Goal: Browse casually: Explore the website without a specific task or goal

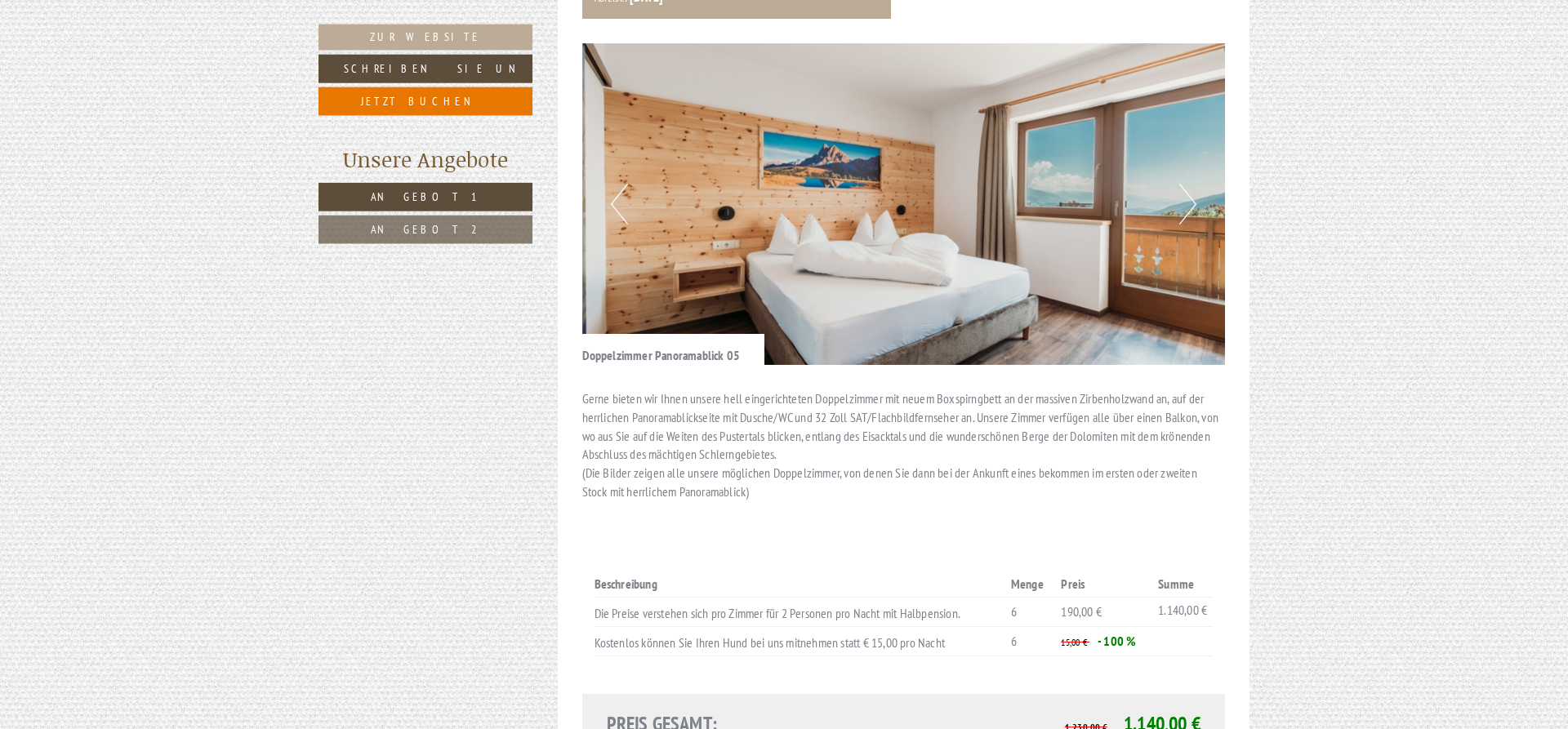
scroll to position [2247, 0]
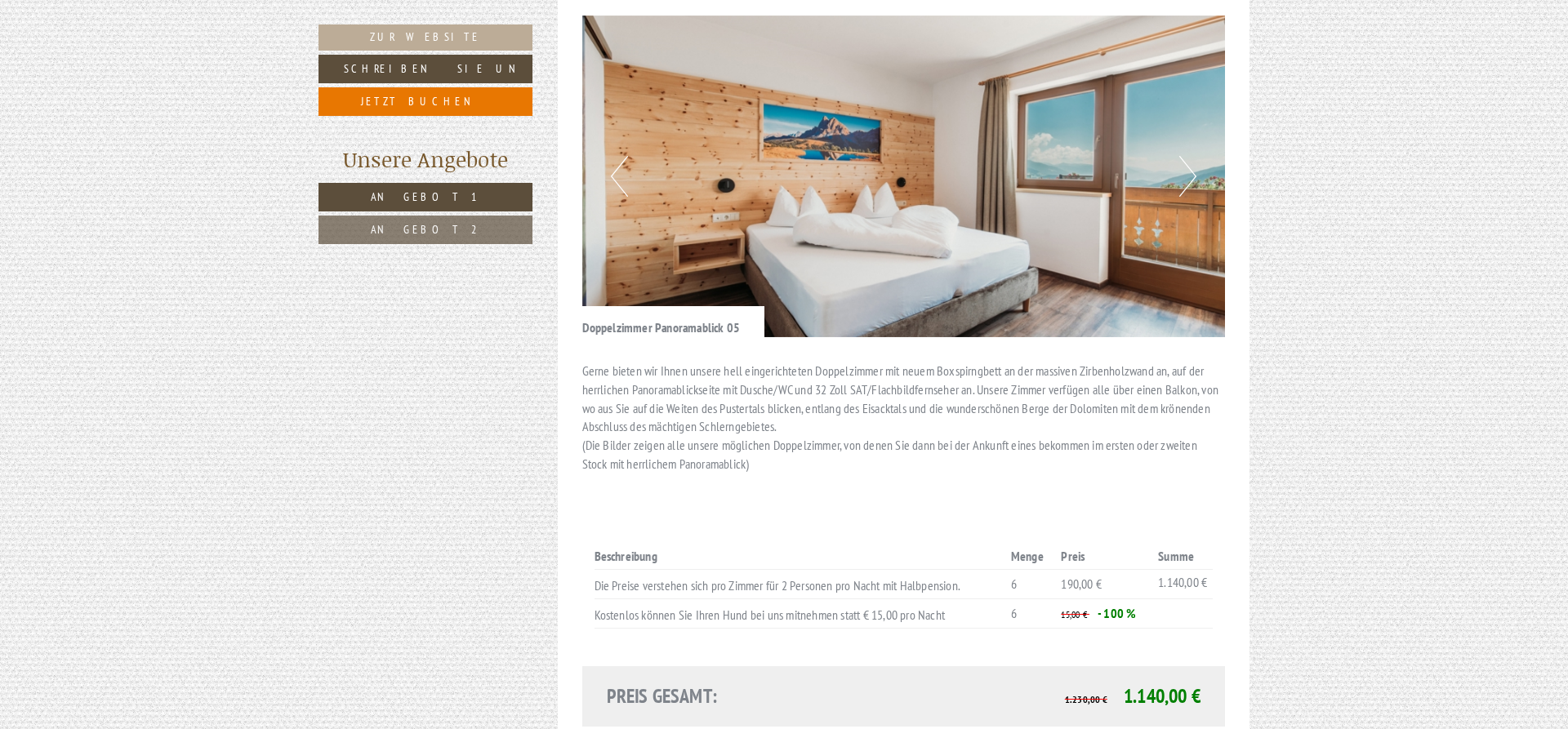
click at [1188, 156] on button "Next" at bounding box center [1188, 176] width 17 height 41
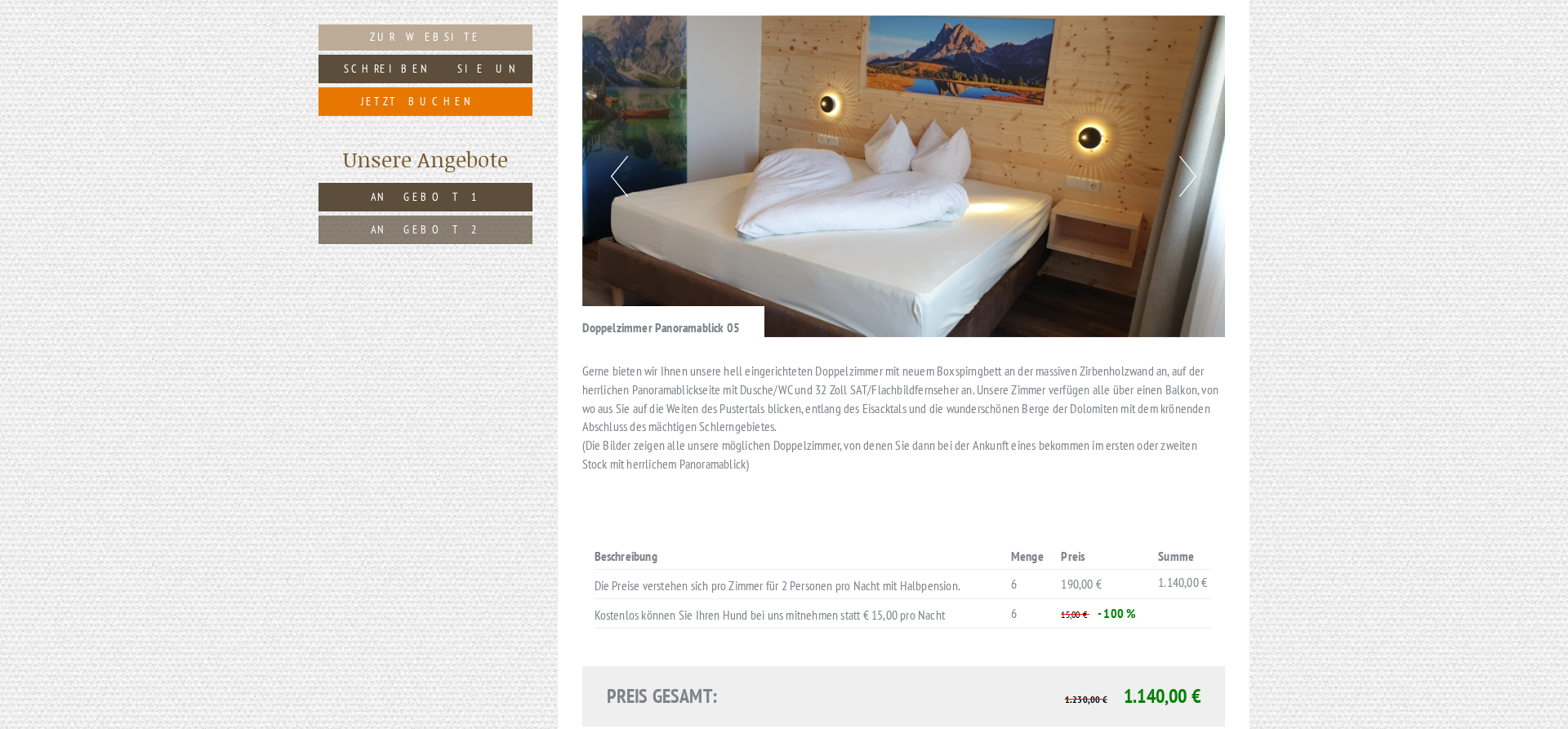
click at [1188, 156] on button "Next" at bounding box center [1188, 176] width 17 height 41
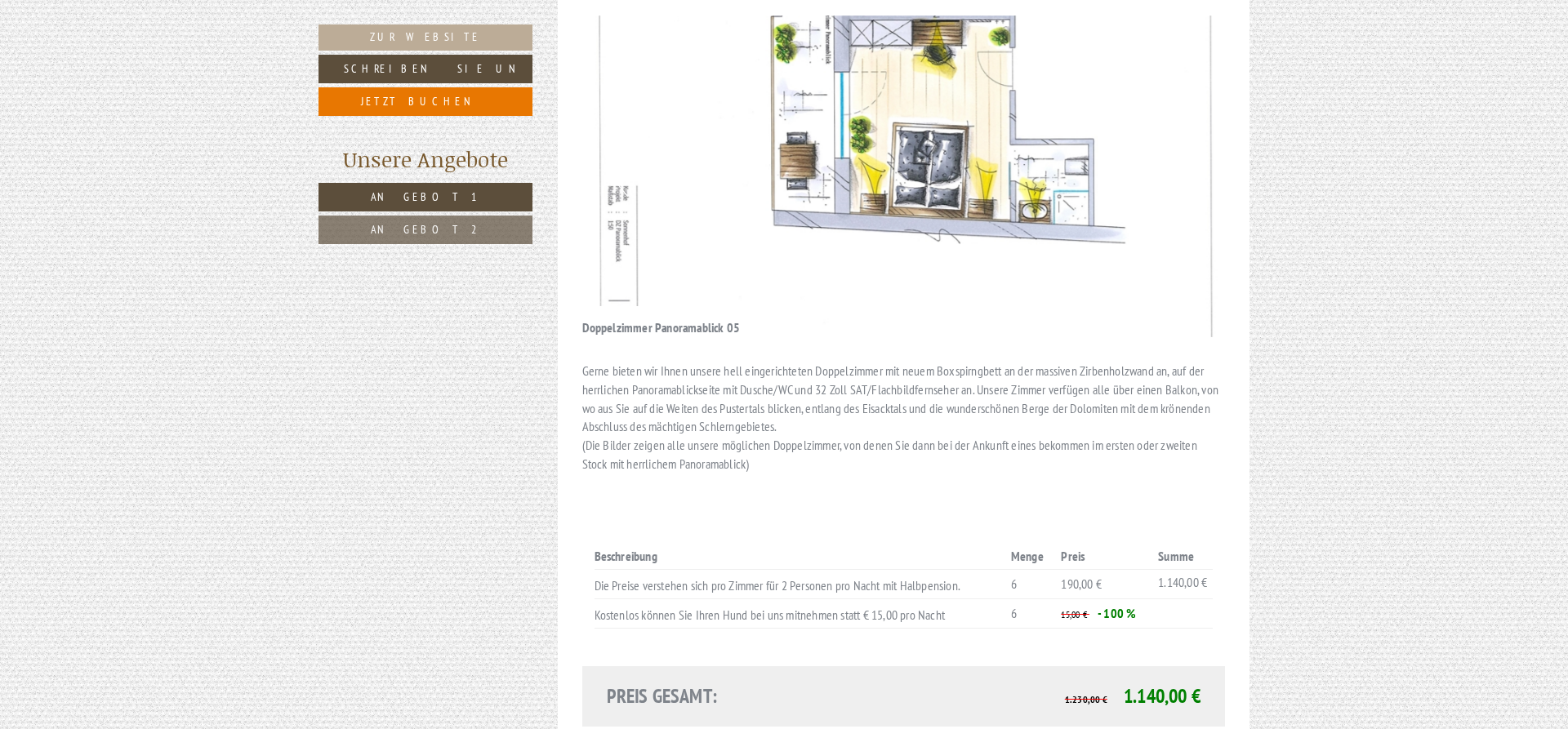
click at [1188, 156] on button "Next" at bounding box center [1188, 176] width 17 height 41
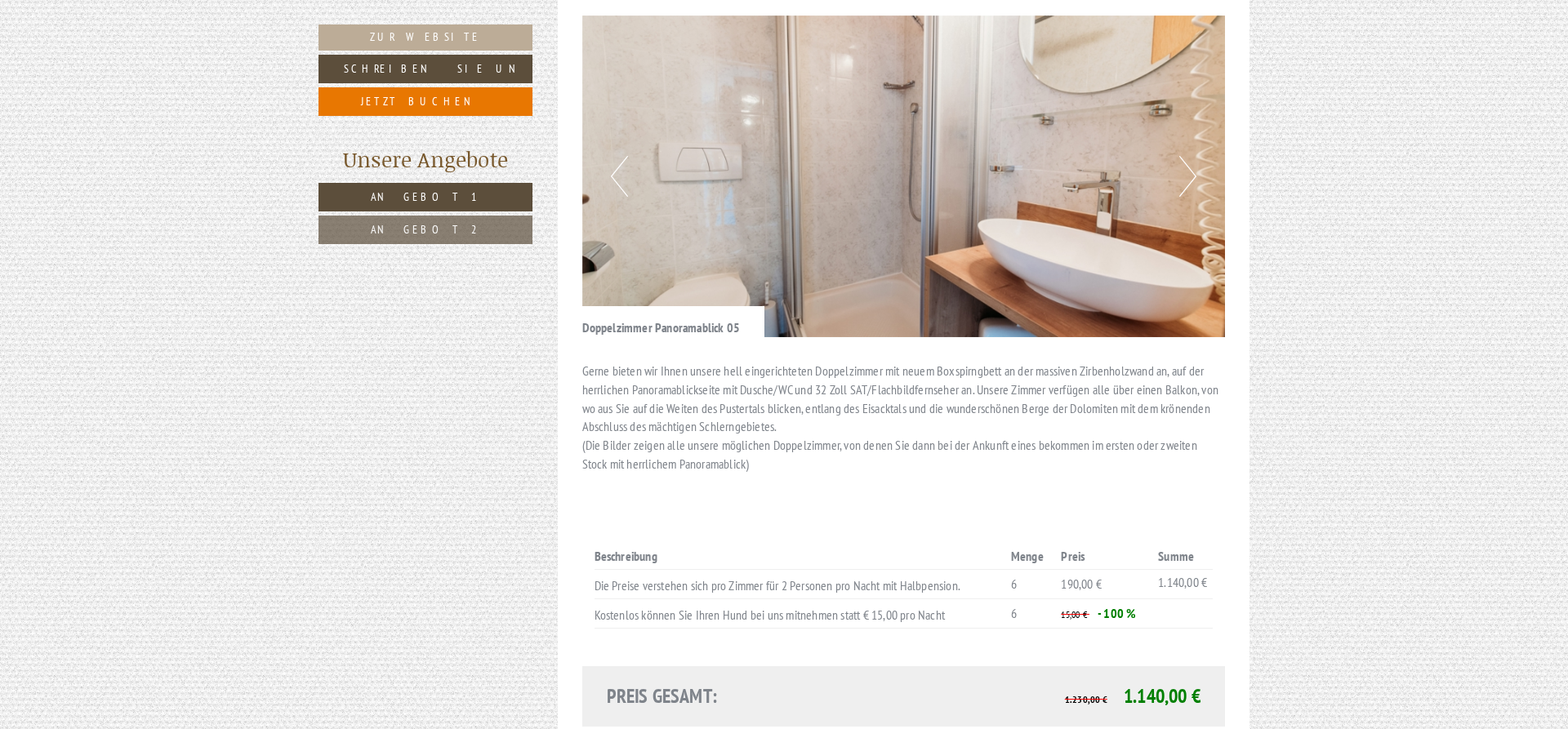
click at [1188, 156] on button "Next" at bounding box center [1188, 176] width 17 height 41
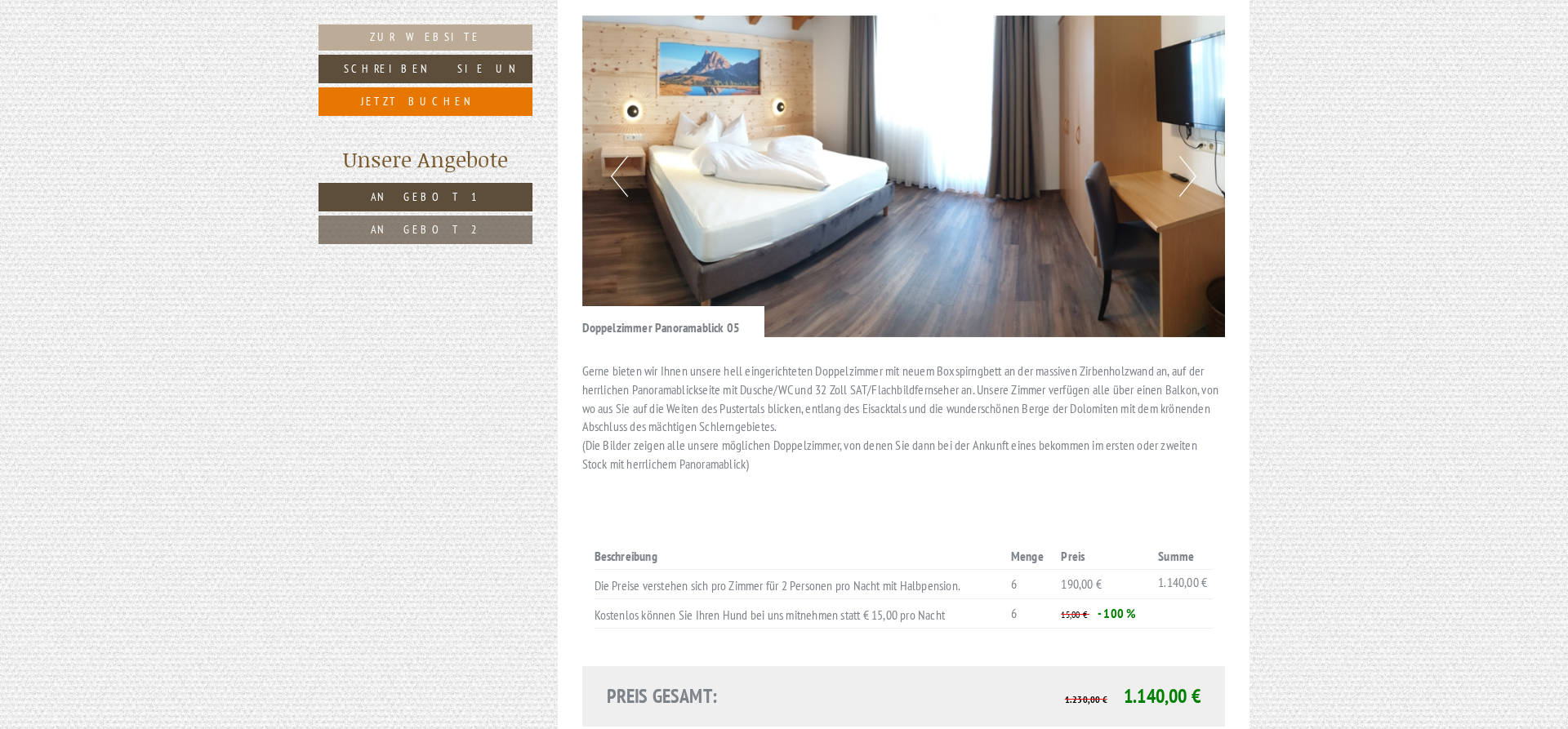
click at [1188, 156] on button "Next" at bounding box center [1188, 176] width 17 height 41
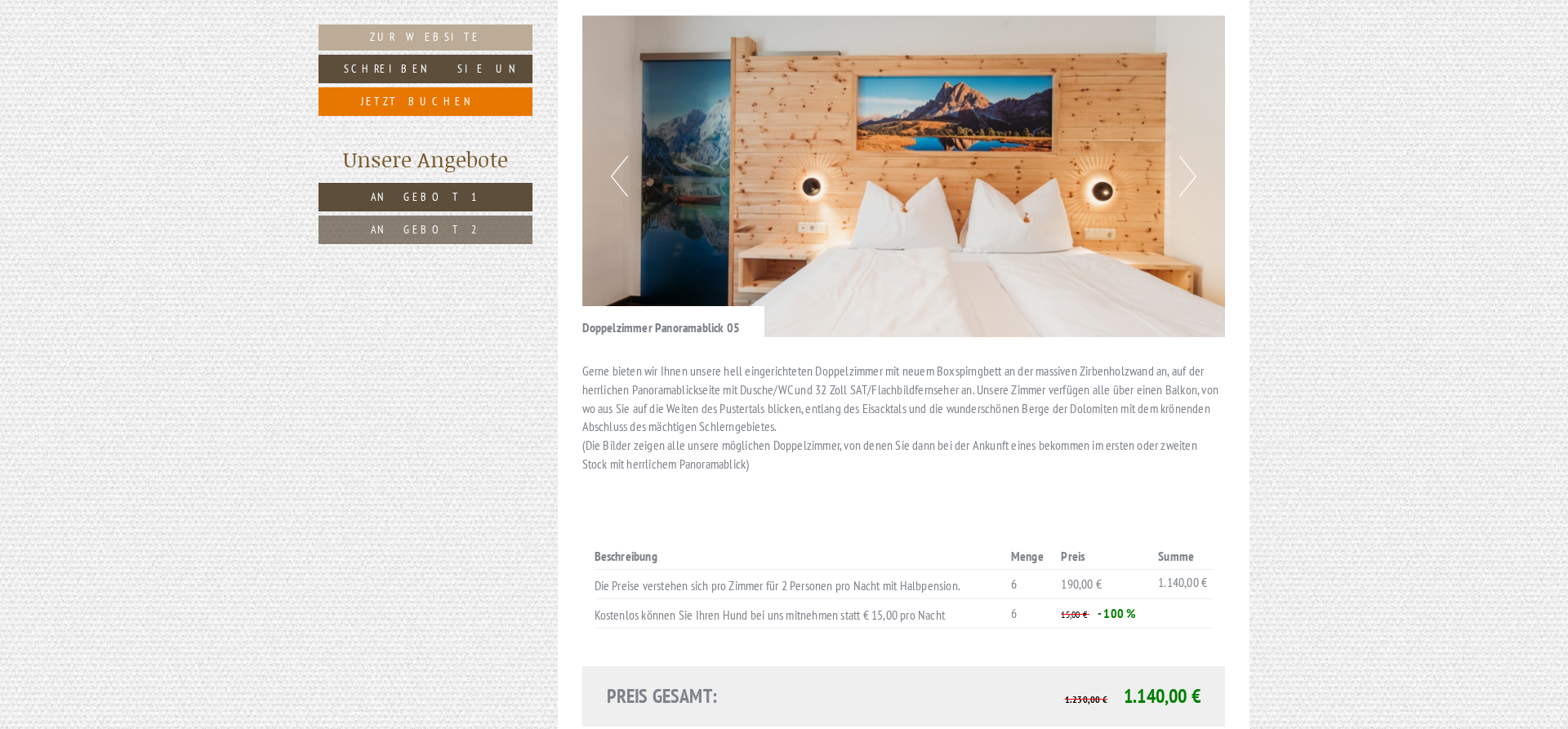
click at [1188, 156] on button "Next" at bounding box center [1188, 176] width 17 height 41
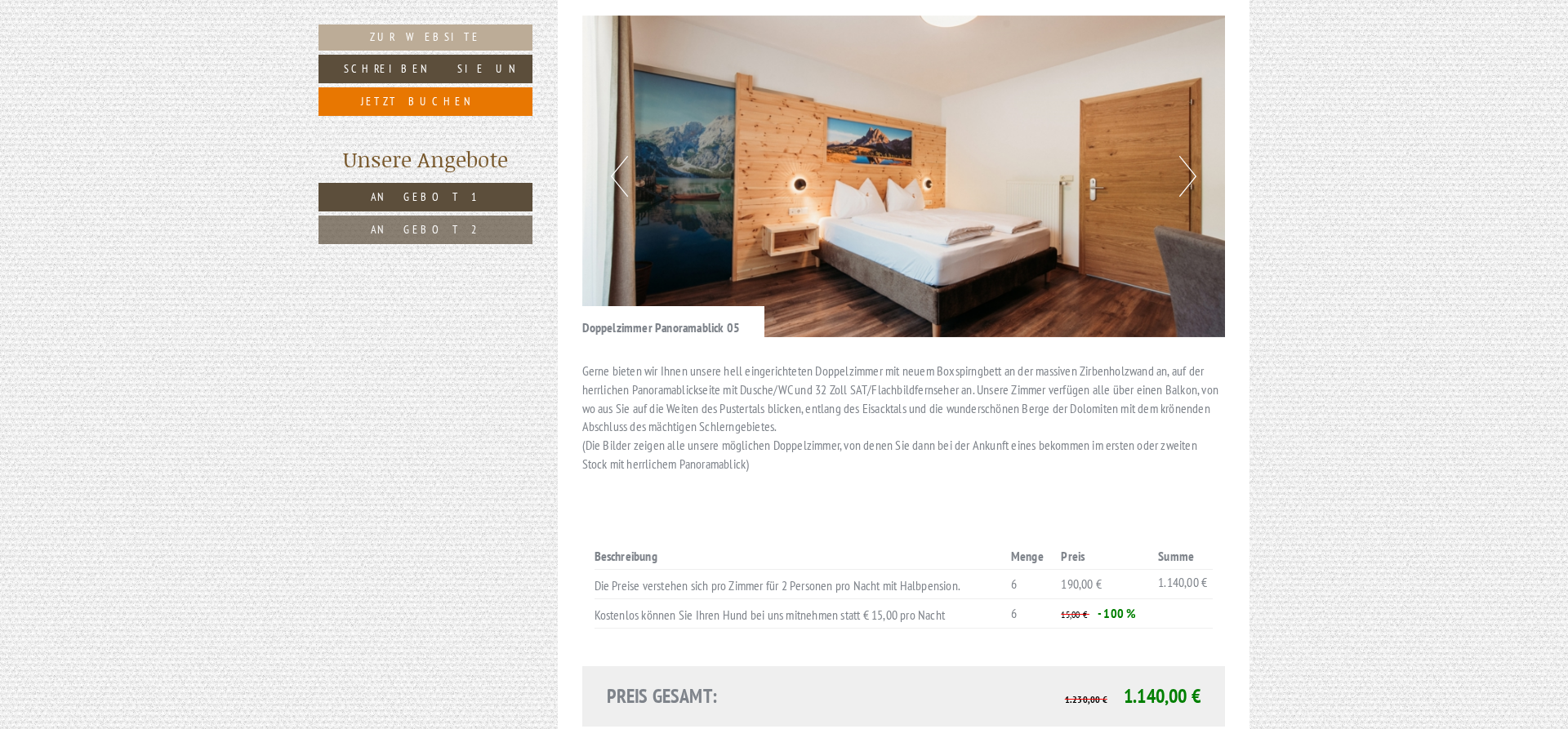
click at [1188, 156] on button "Next" at bounding box center [1188, 176] width 17 height 41
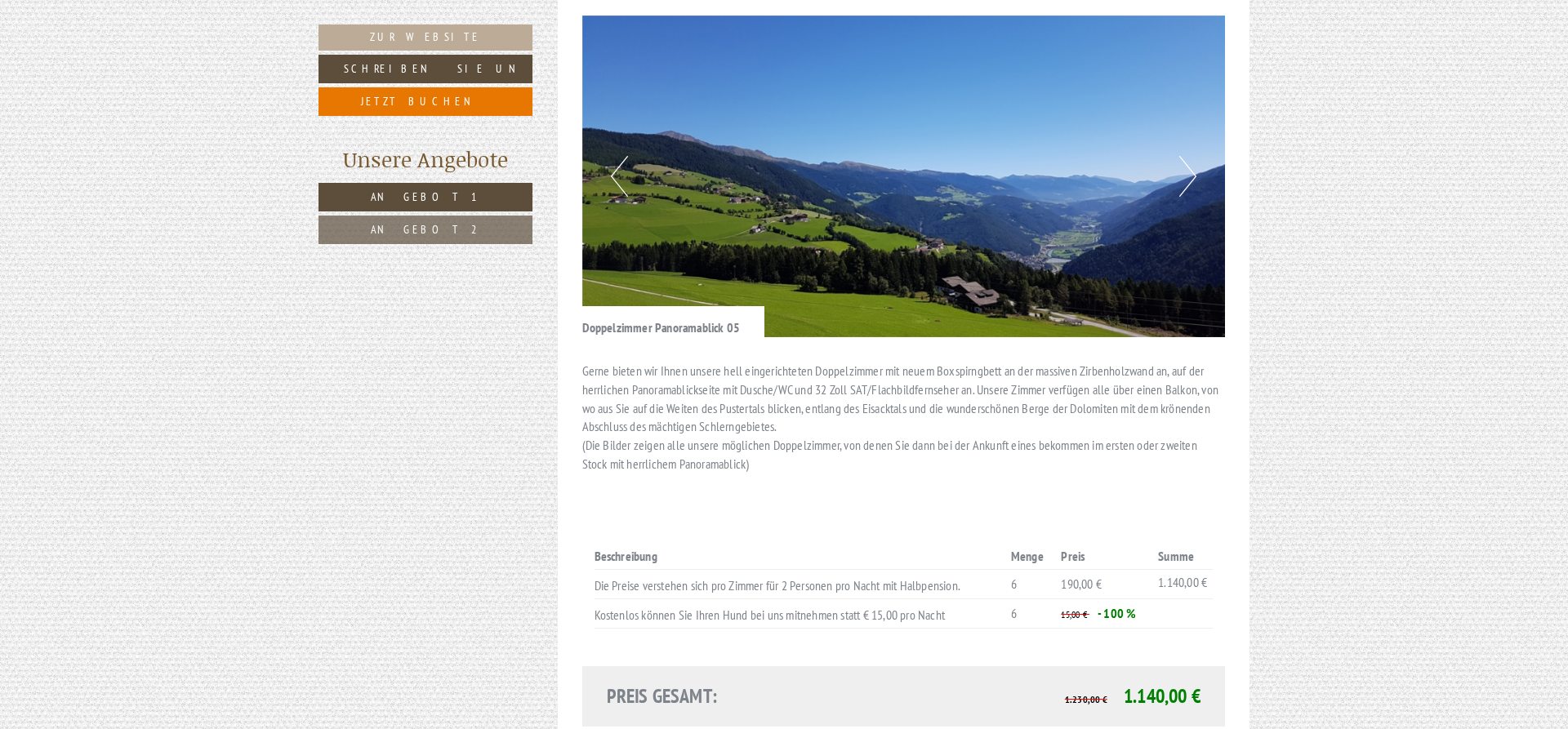
click at [1188, 156] on button "Next" at bounding box center [1188, 176] width 17 height 41
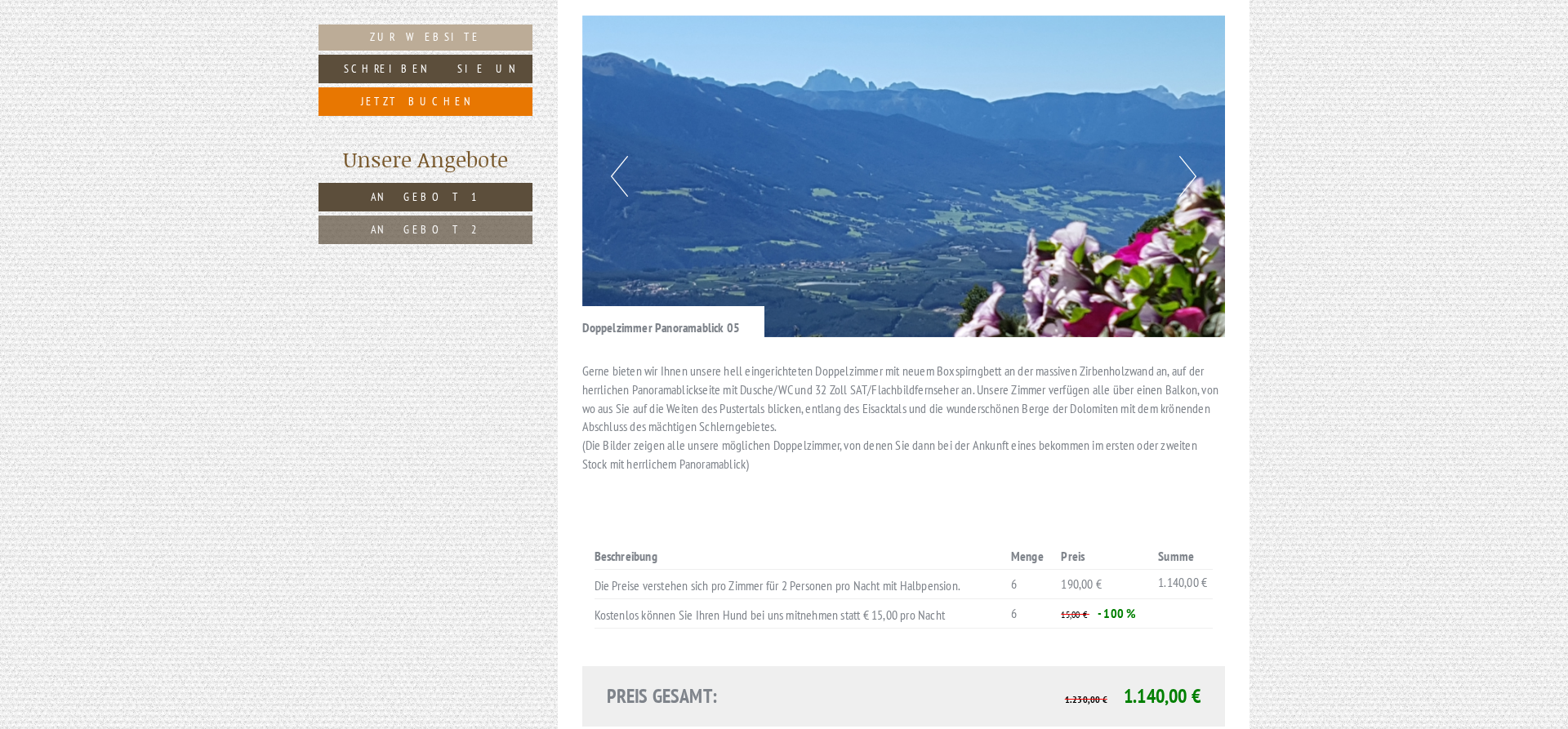
click at [1188, 156] on button "Next" at bounding box center [1188, 176] width 17 height 41
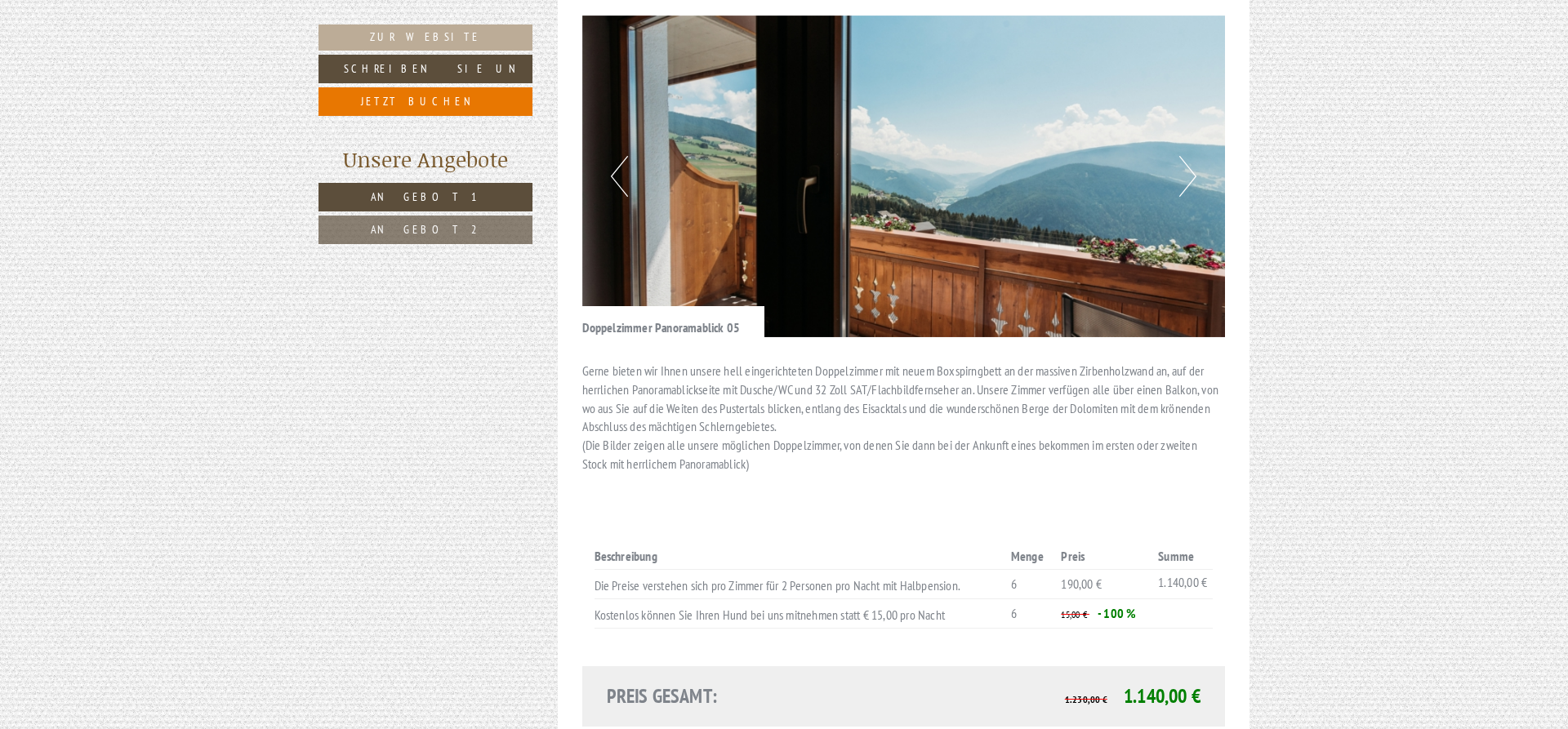
click at [1180, 156] on button "Next" at bounding box center [1188, 176] width 17 height 41
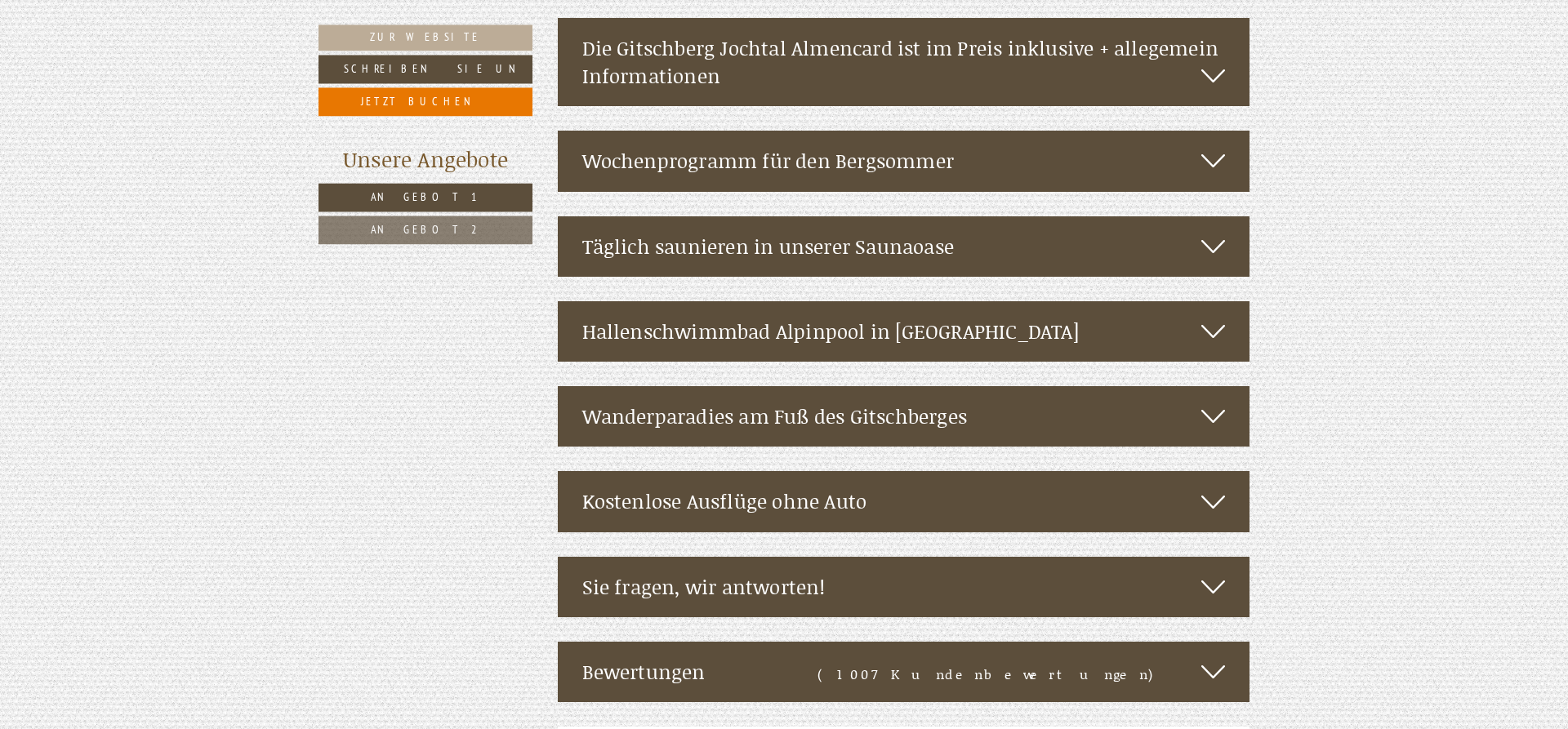
scroll to position [3329, 0]
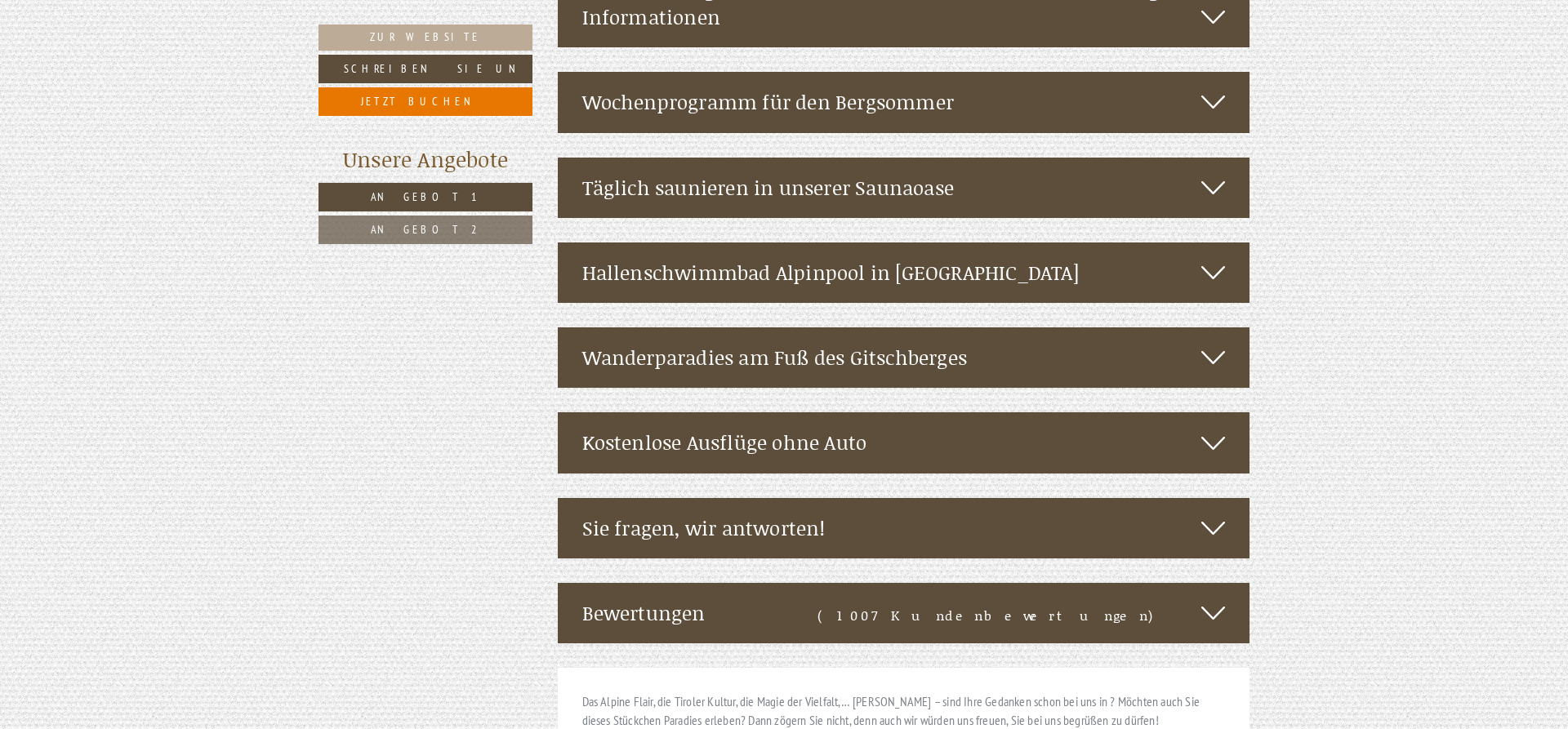
click at [939, 158] on div "Täglich saunieren in unserer Saunaoase" at bounding box center [903, 187] width 692 height 60
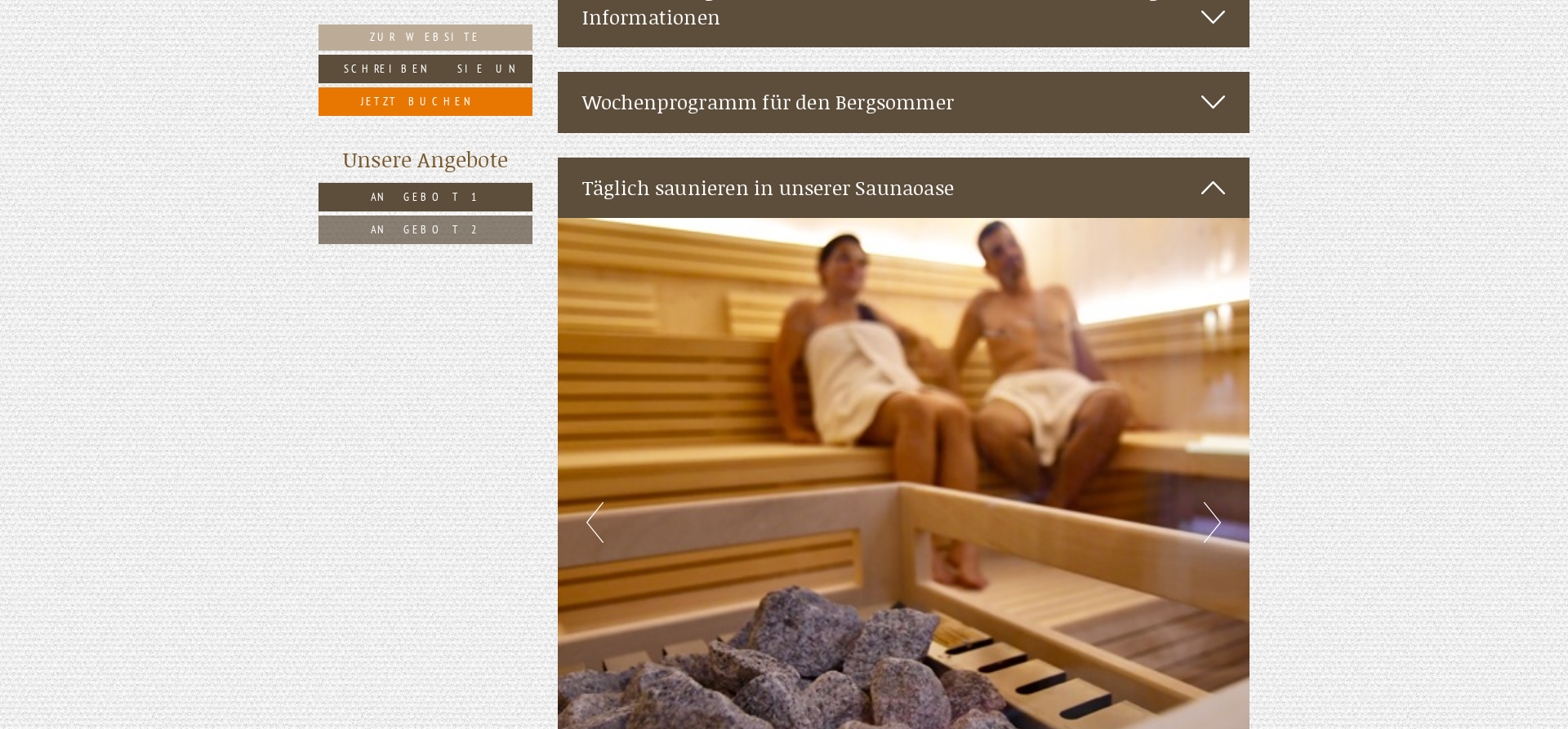
click at [1218, 501] on button "Next" at bounding box center [1212, 521] width 17 height 41
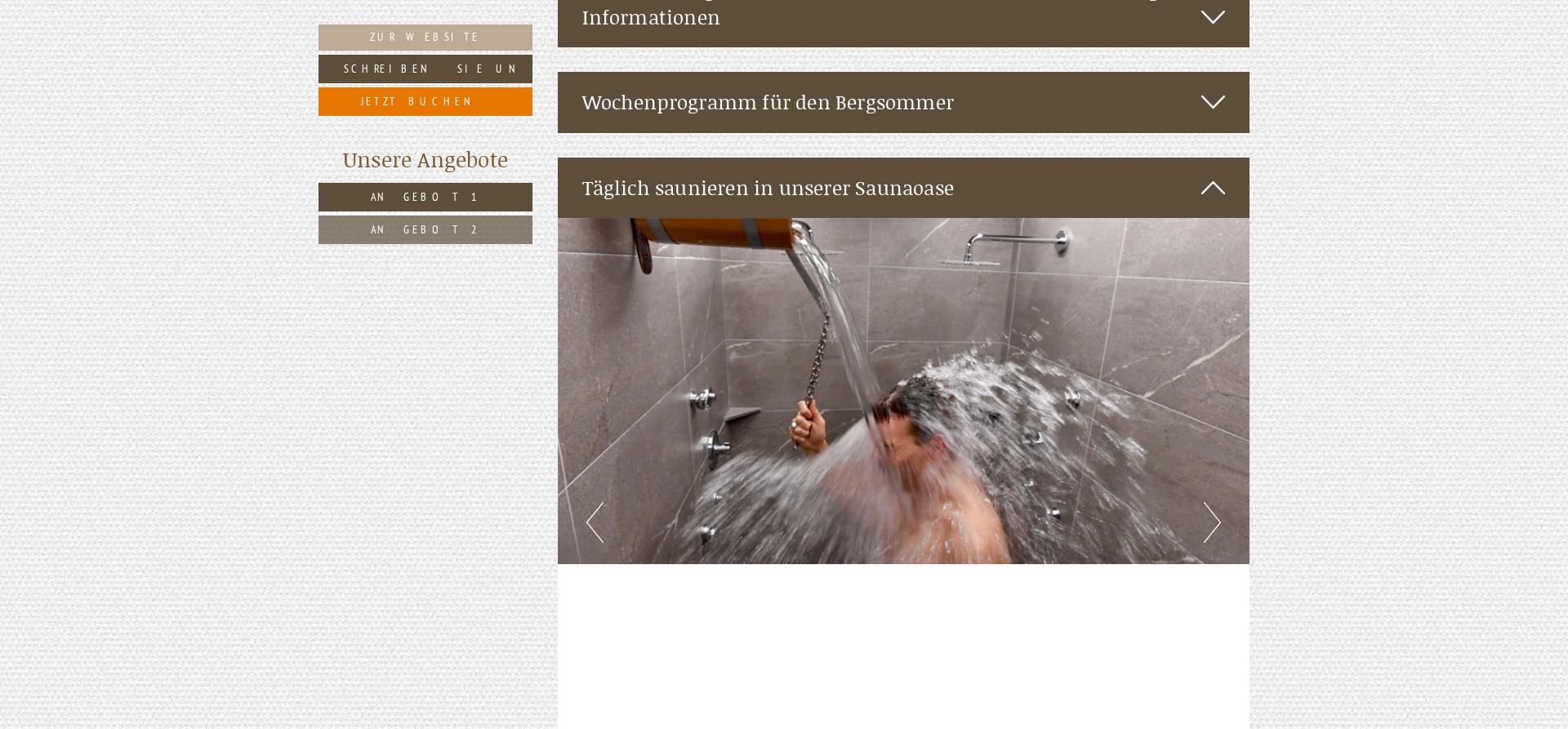
click at [1218, 501] on button "Next" at bounding box center [1212, 521] width 17 height 41
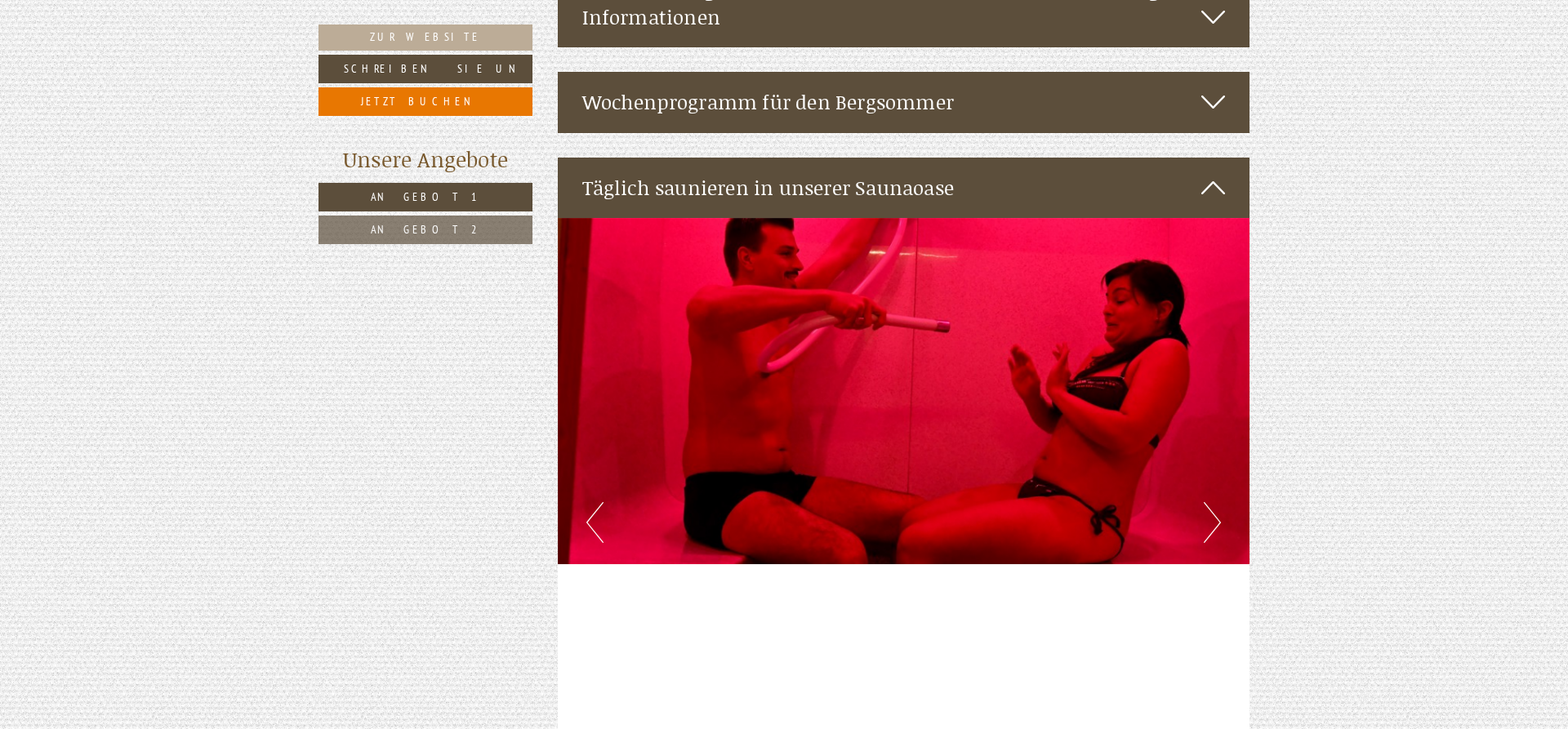
click at [1218, 501] on button "Next" at bounding box center [1212, 521] width 17 height 41
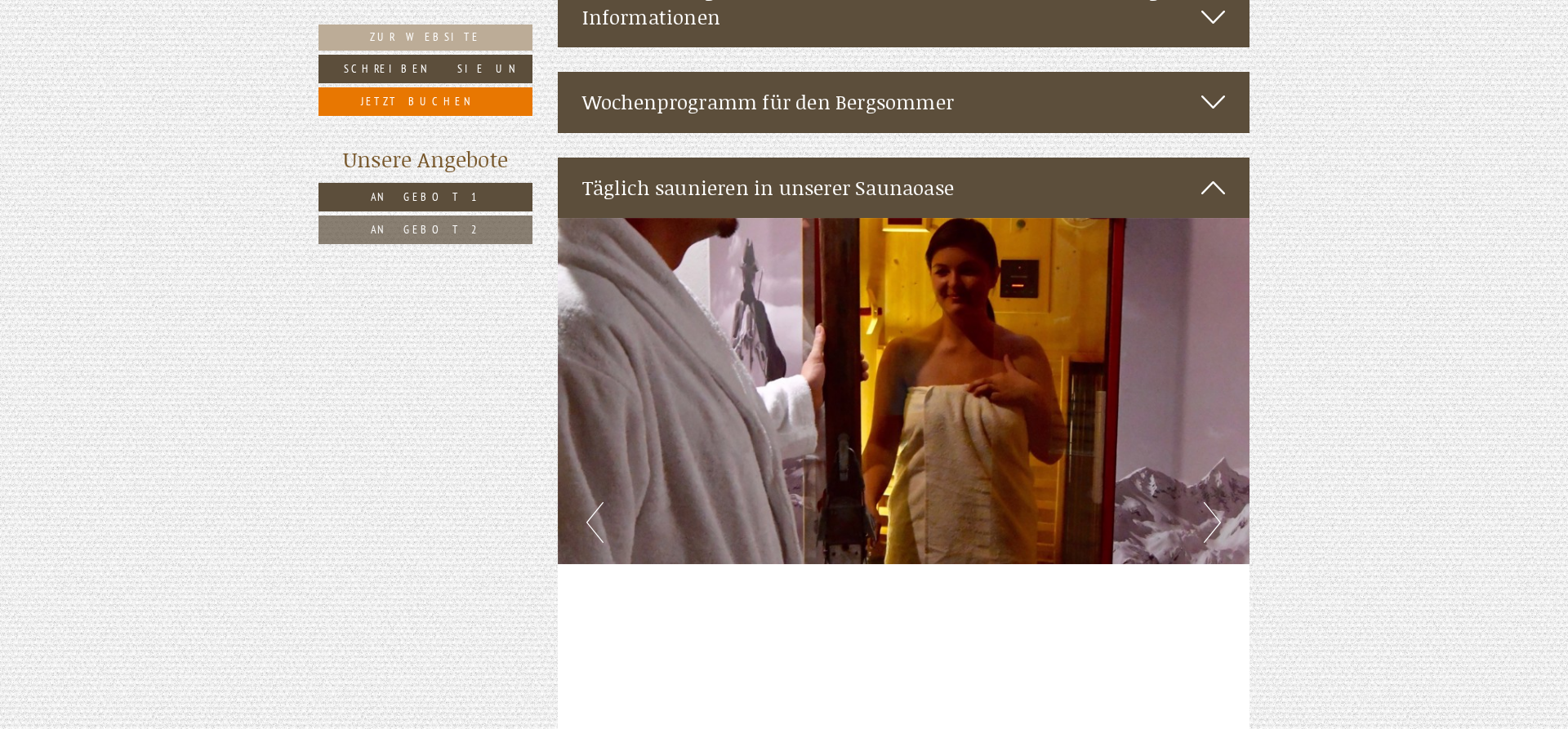
click at [1218, 501] on button "Next" at bounding box center [1212, 521] width 17 height 41
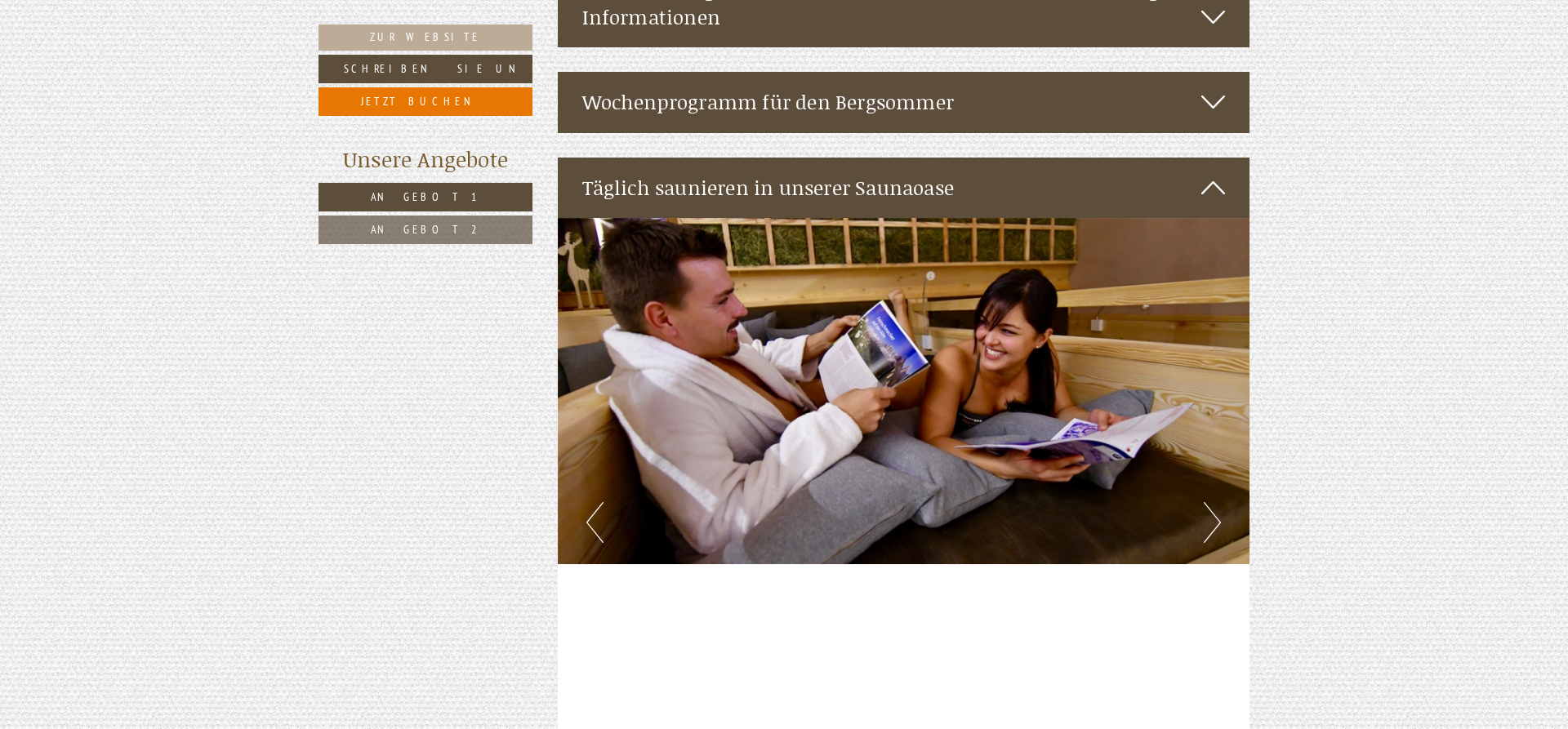
click at [1218, 501] on button "Next" at bounding box center [1212, 521] width 17 height 41
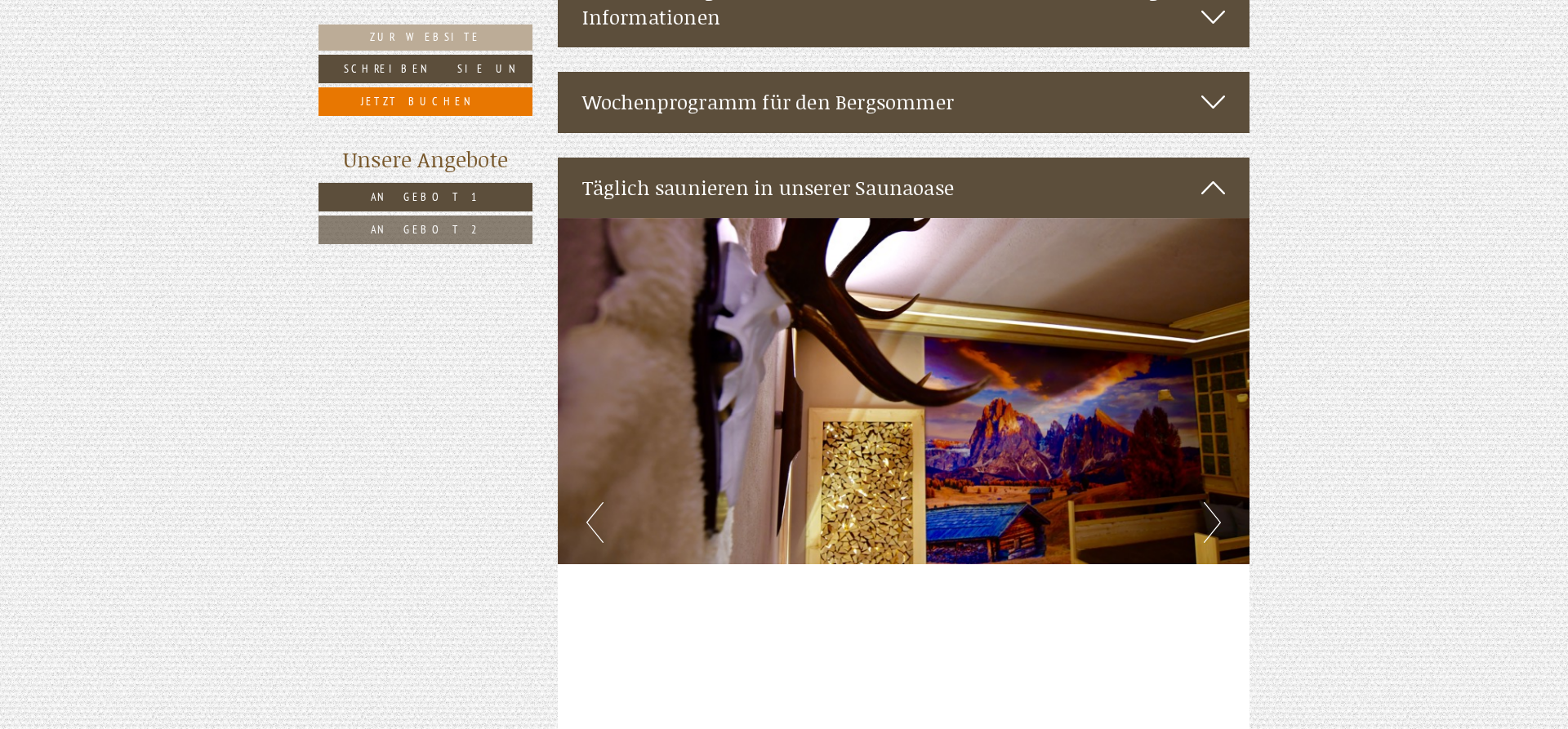
click at [1218, 501] on button "Next" at bounding box center [1212, 521] width 17 height 41
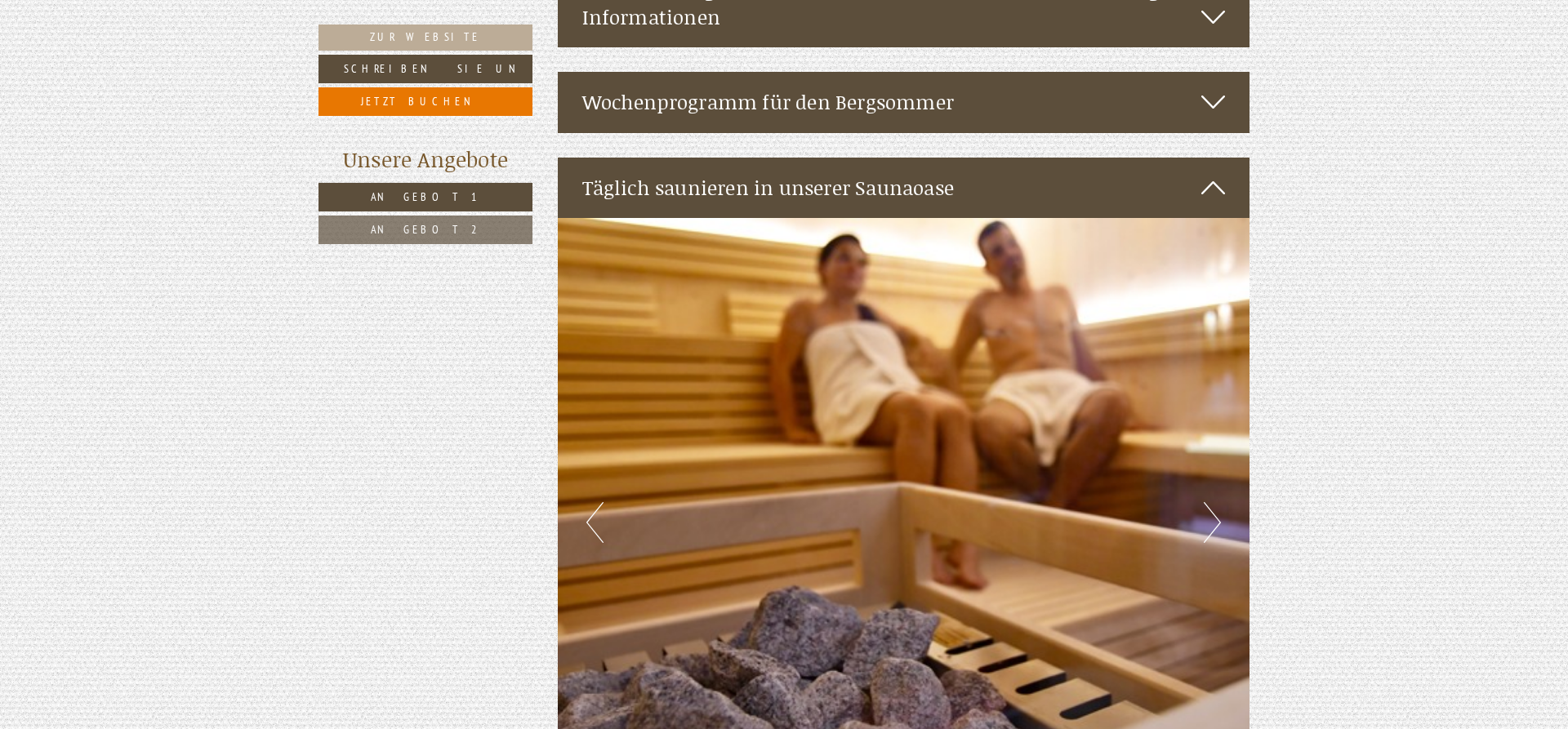
click at [1218, 501] on button "Next" at bounding box center [1212, 521] width 17 height 41
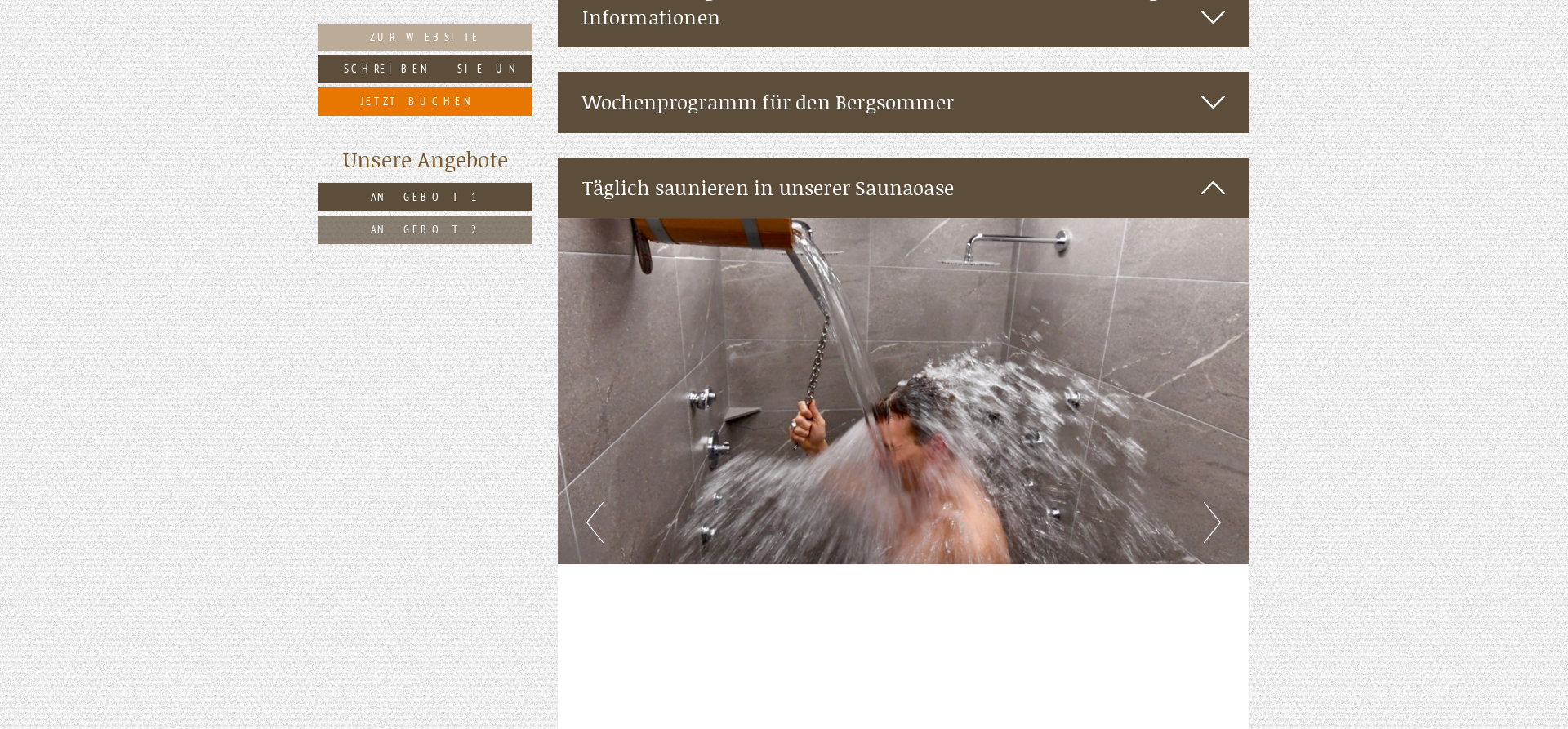
click at [1213, 174] on icon at bounding box center [1212, 187] width 24 height 28
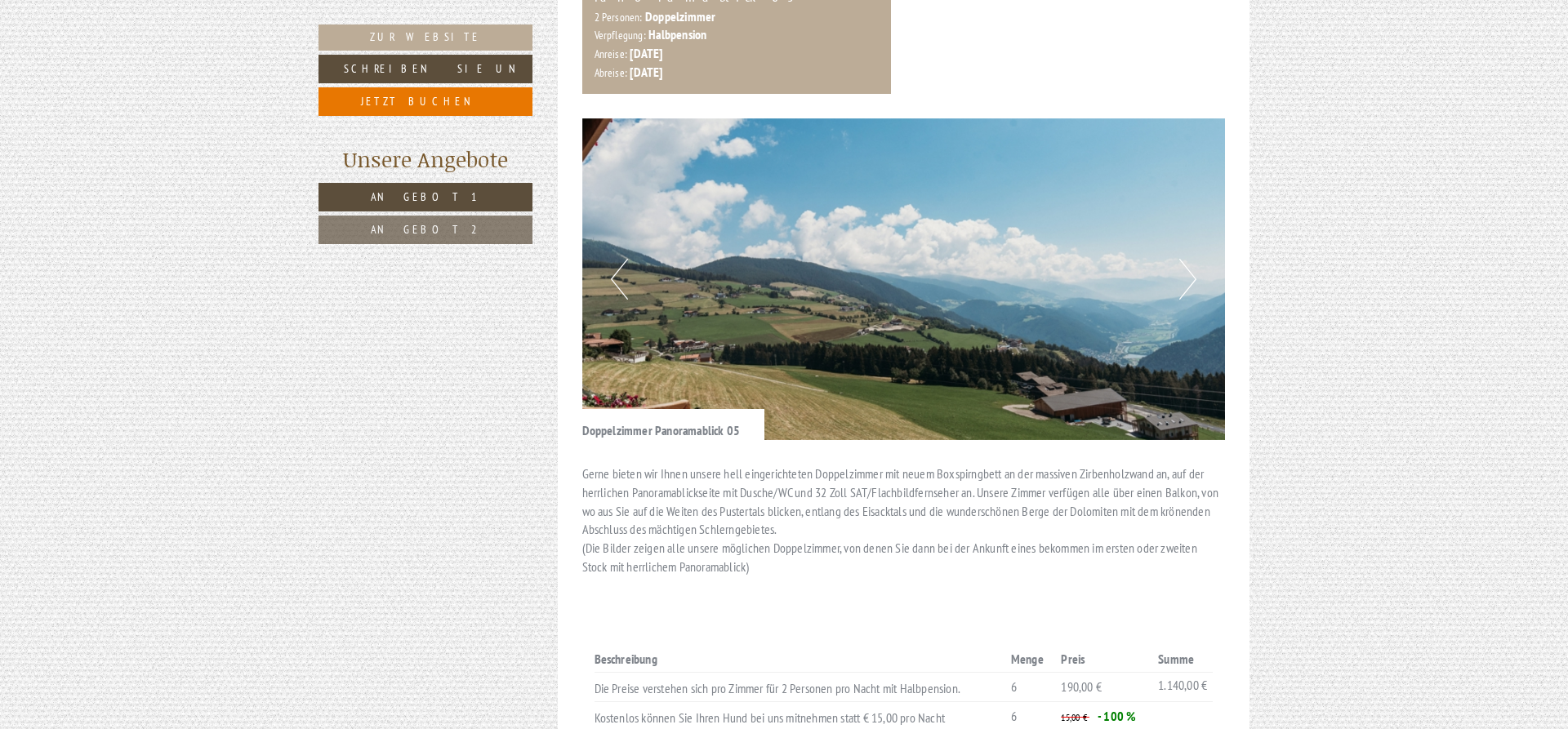
scroll to position [2081, 0]
